Goal: Entertainment & Leisure: Consume media (video, audio)

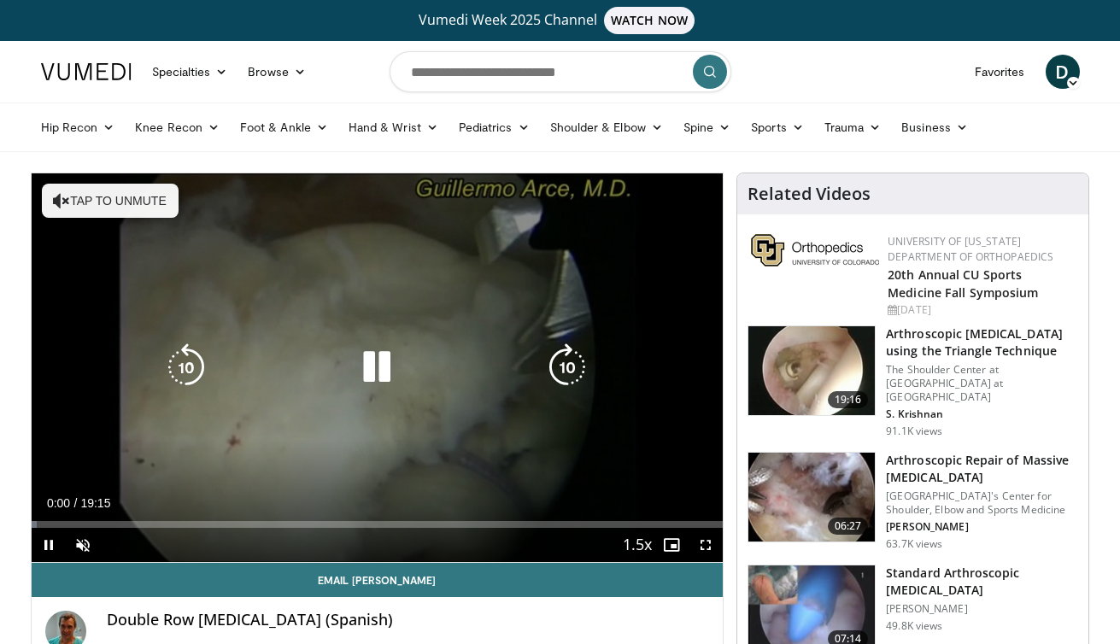
click at [117, 206] on button "Tap to unmute" at bounding box center [110, 201] width 137 height 34
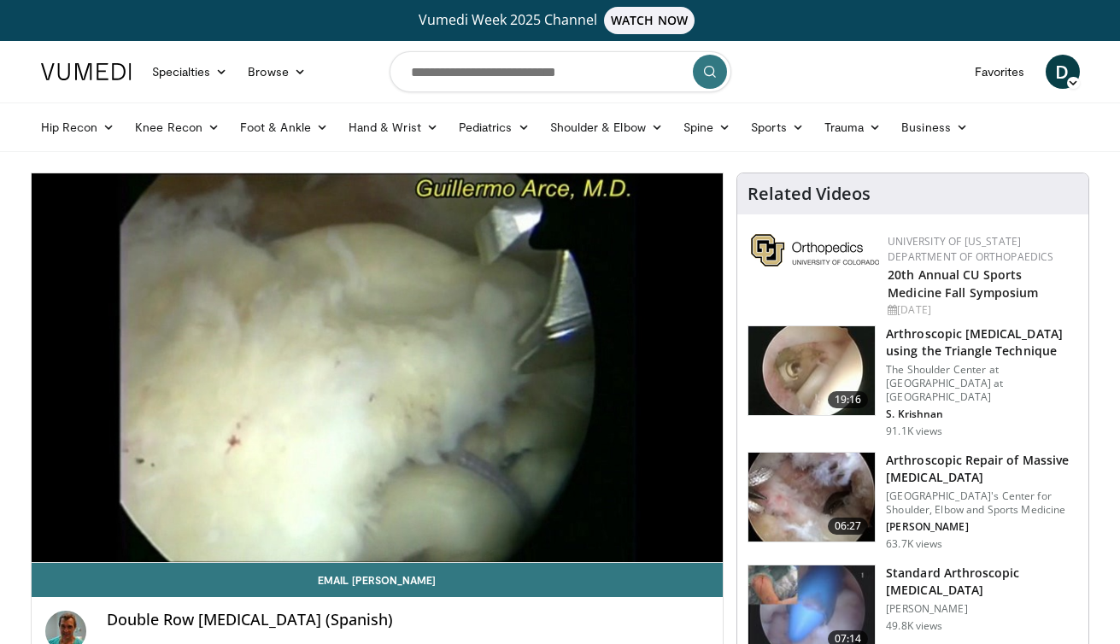
click at [724, 589] on div "**********" at bounding box center [378, 465] width 694 height 584
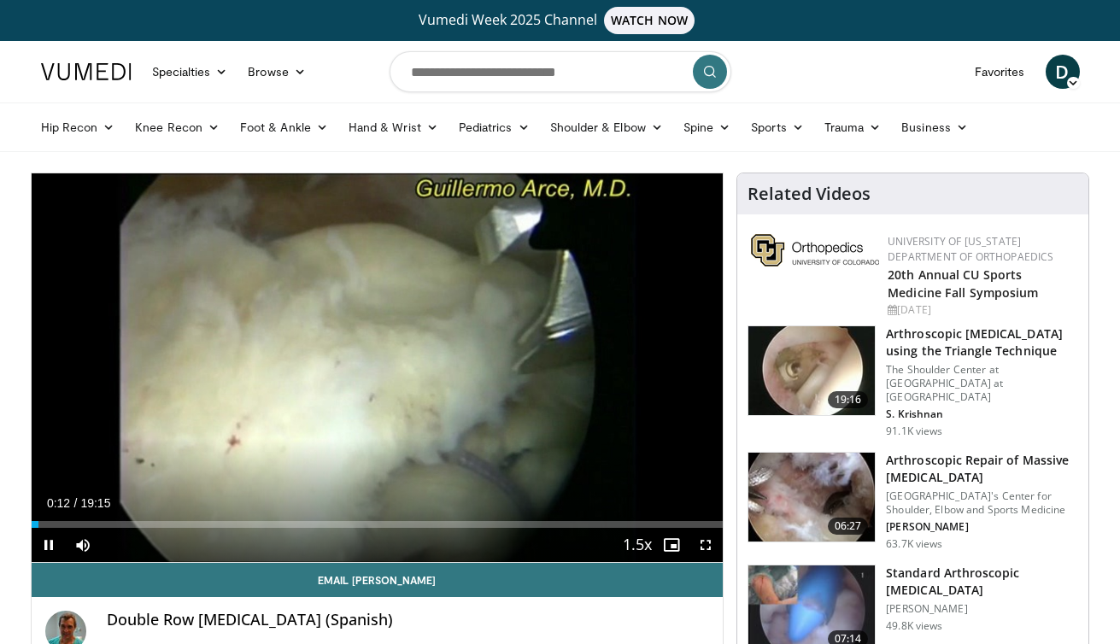
click at [705, 547] on span "Video Player" at bounding box center [706, 545] width 34 height 34
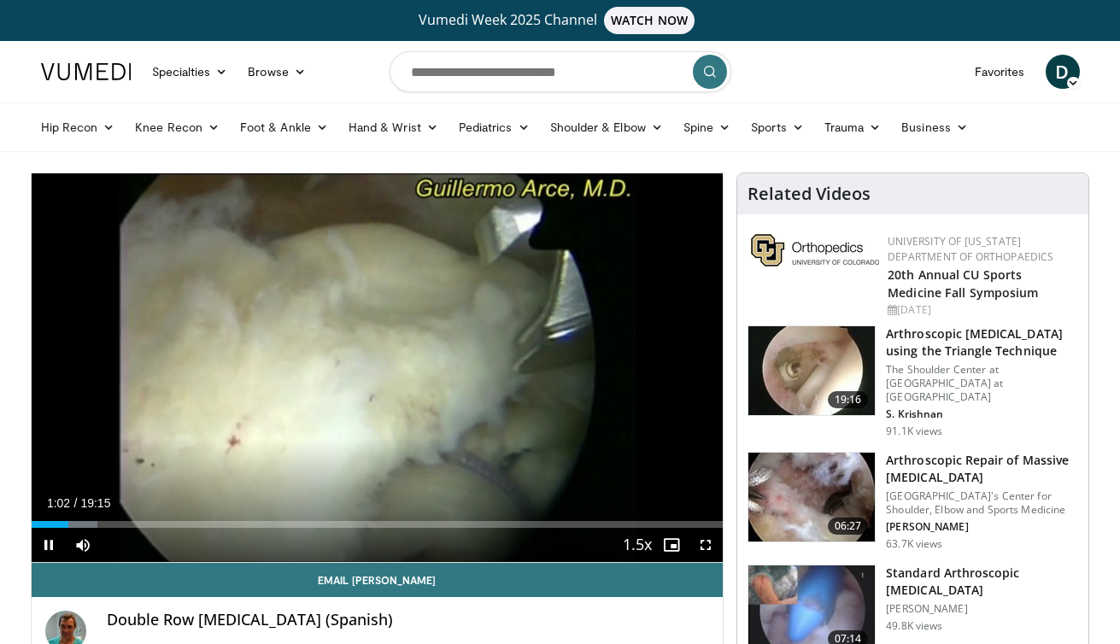
click at [707, 550] on span "Video Player" at bounding box center [706, 545] width 34 height 34
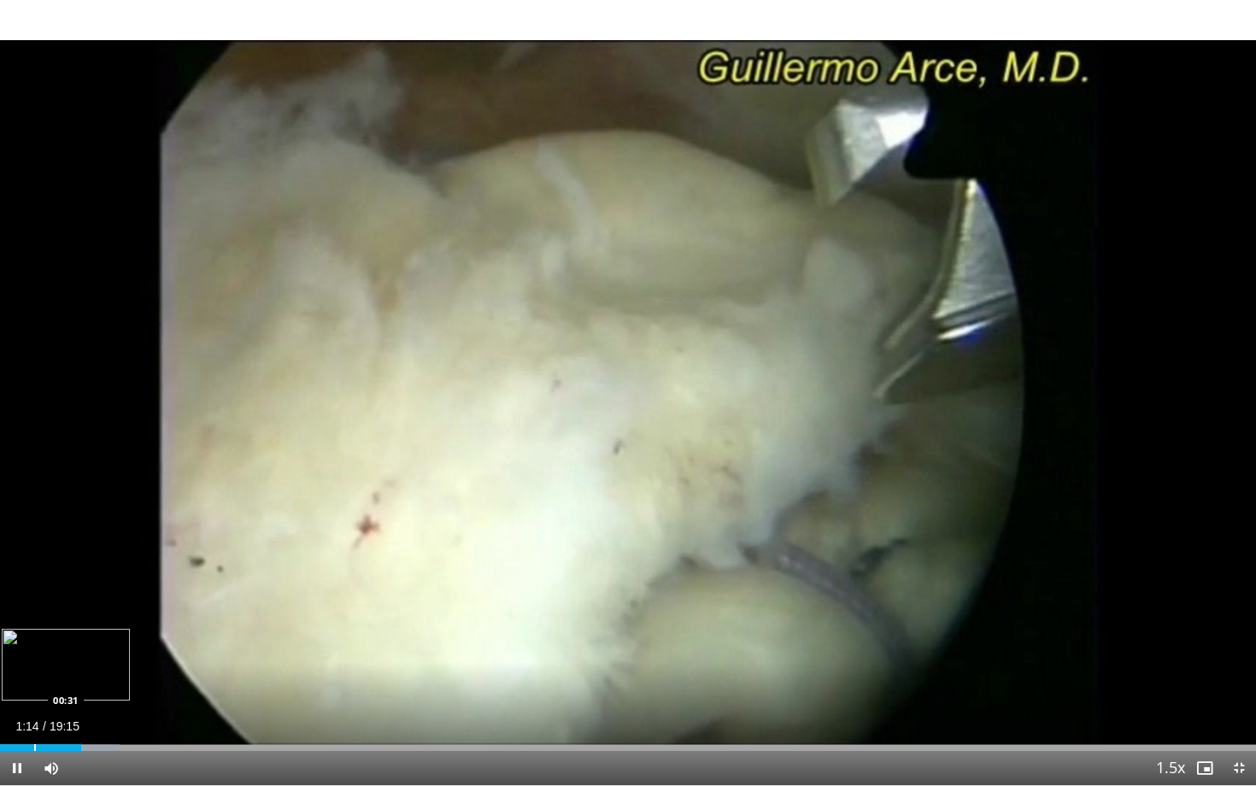
click at [37, 643] on div "Loaded : 9.53% 01:14 00:31" at bounding box center [628, 743] width 1256 height 16
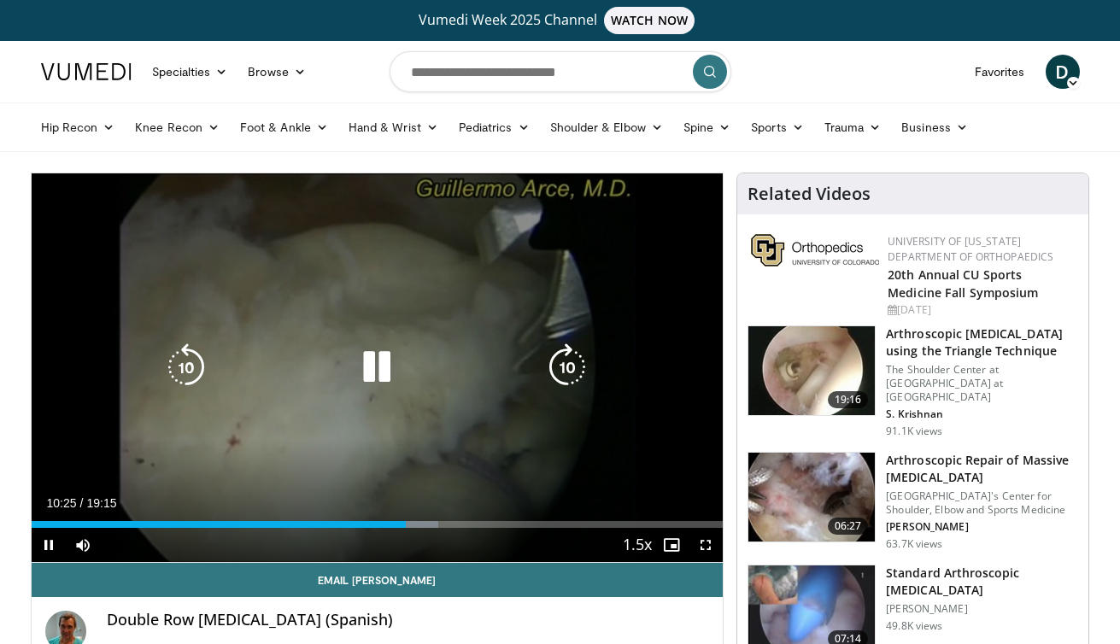
click at [370, 379] on icon "Video Player" at bounding box center [377, 368] width 48 height 48
